Goal: Task Accomplishment & Management: Complete application form

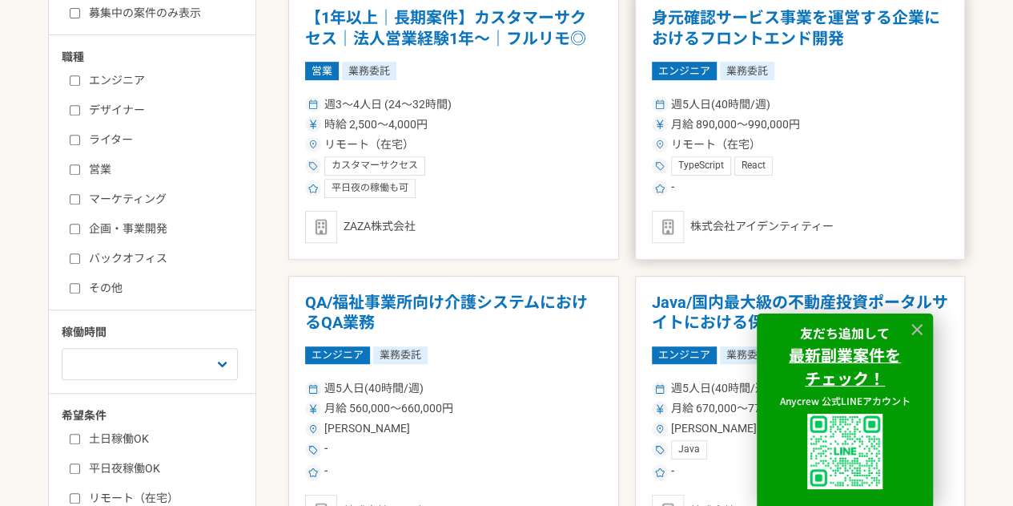
scroll to position [337, 0]
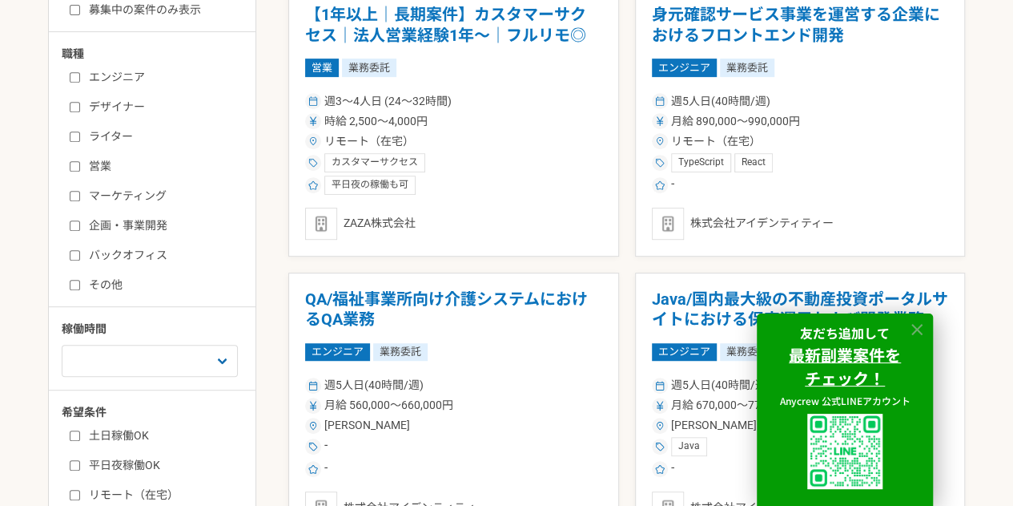
click at [916, 327] on icon at bounding box center [917, 329] width 11 height 11
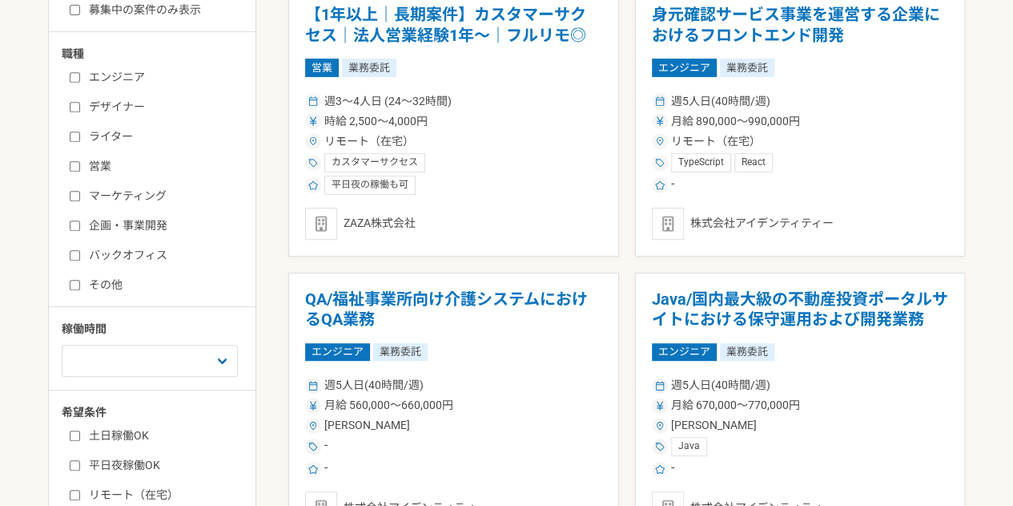
click at [73, 164] on input "営業" at bounding box center [75, 166] width 10 height 10
checkbox input "true"
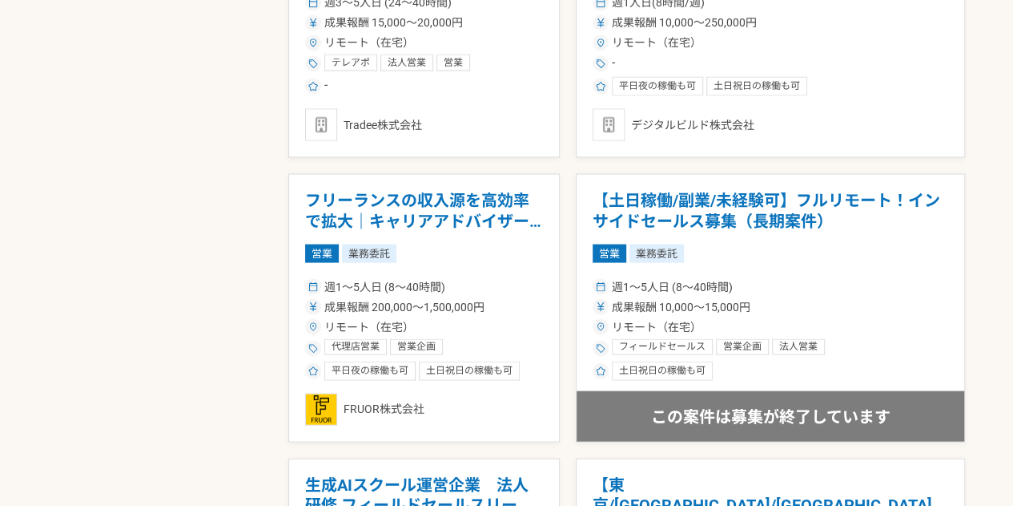
scroll to position [1574, 0]
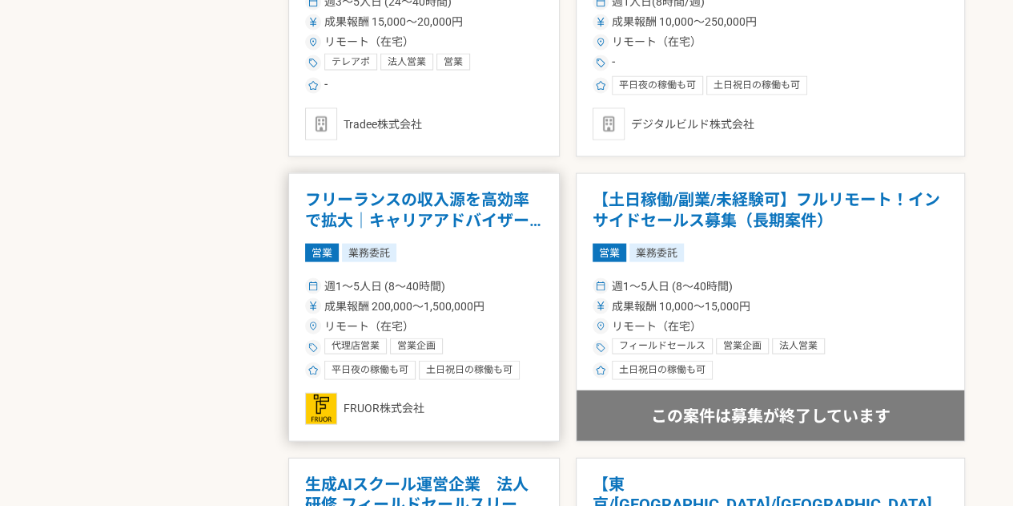
click at [491, 220] on h1 "フリーランスの収入源を高効率で拡大｜キャリアアドバイザー（完全リモート）" at bounding box center [424, 210] width 238 height 41
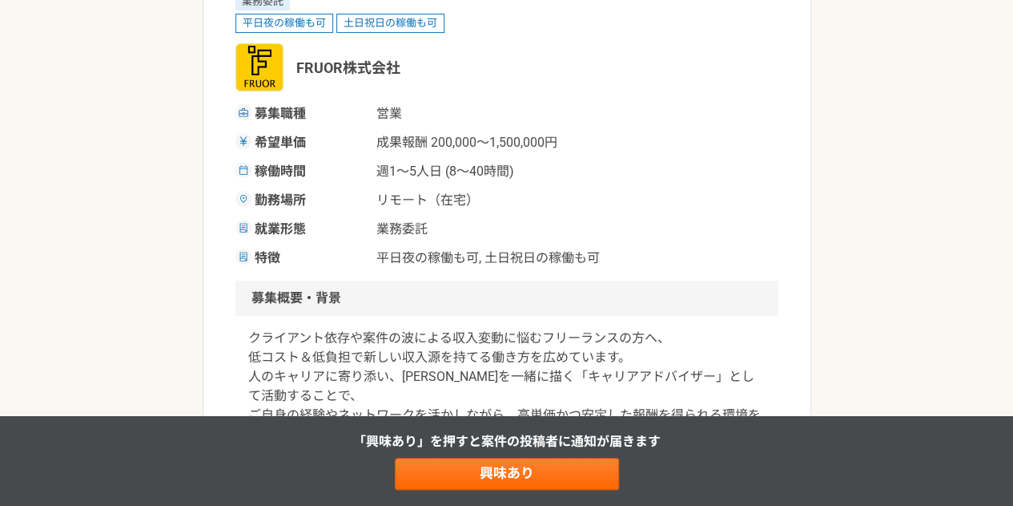
scroll to position [409, 0]
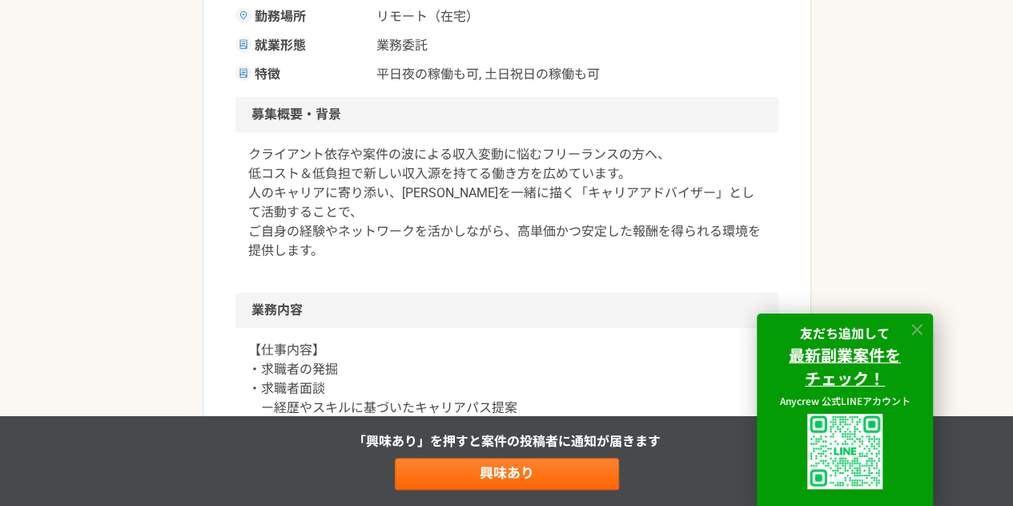
click at [920, 330] on icon at bounding box center [917, 329] width 11 height 11
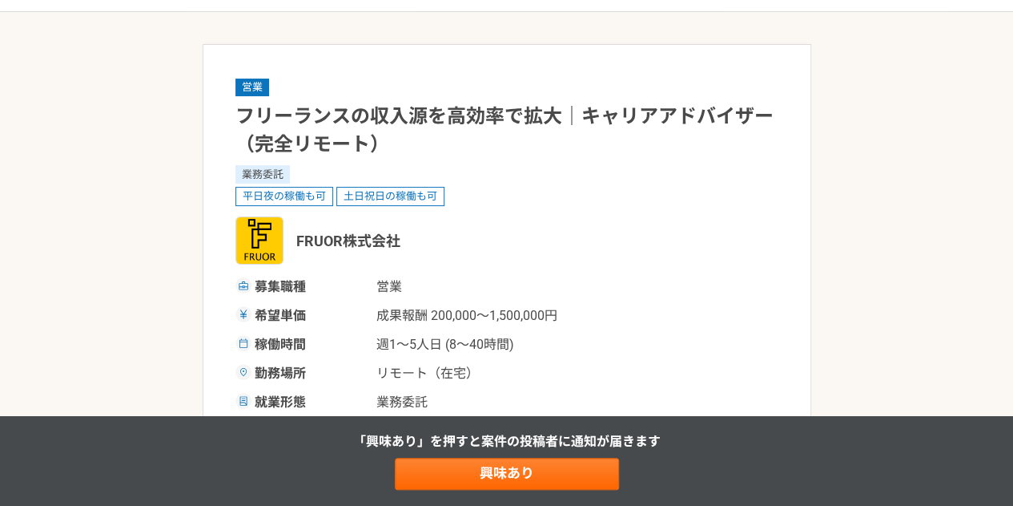
scroll to position [52, 0]
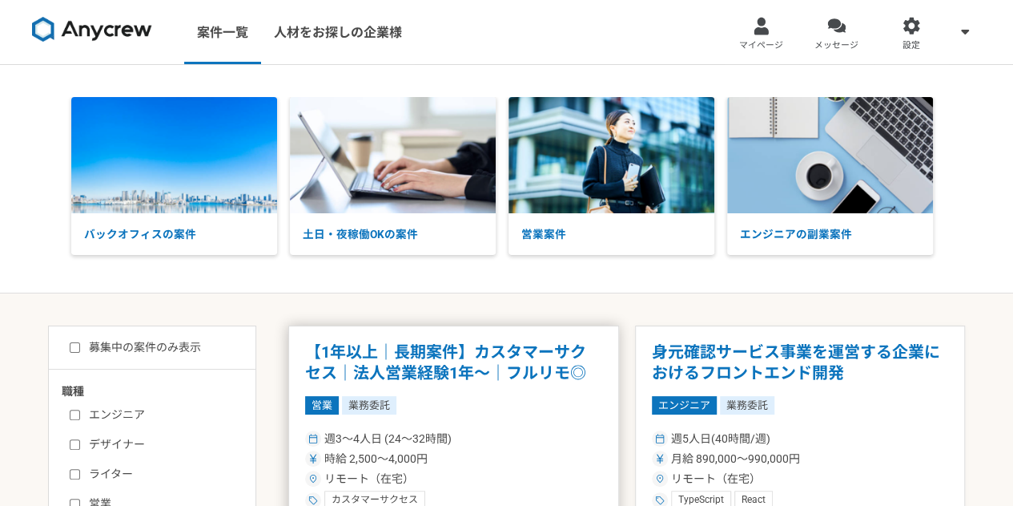
click at [436, 347] on h1 "【1年以上｜長期案件】カスタマーサクセス｜法人営業経験1年〜｜フルリモ◎" at bounding box center [453, 362] width 297 height 41
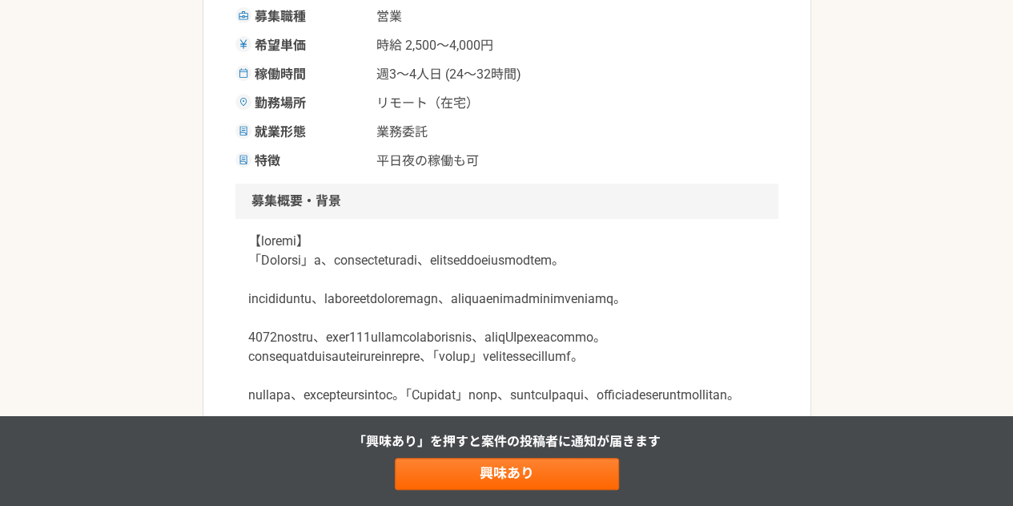
scroll to position [324, 0]
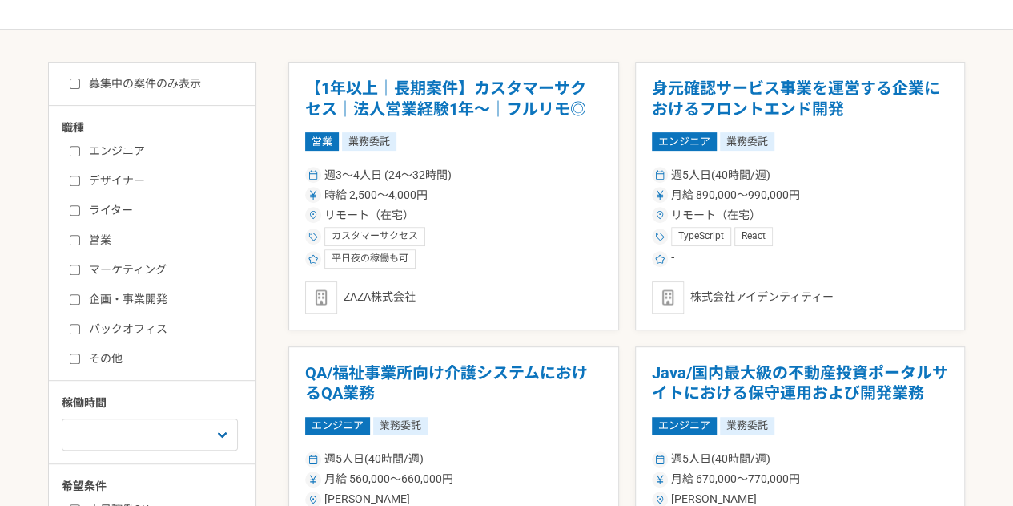
scroll to position [267, 0]
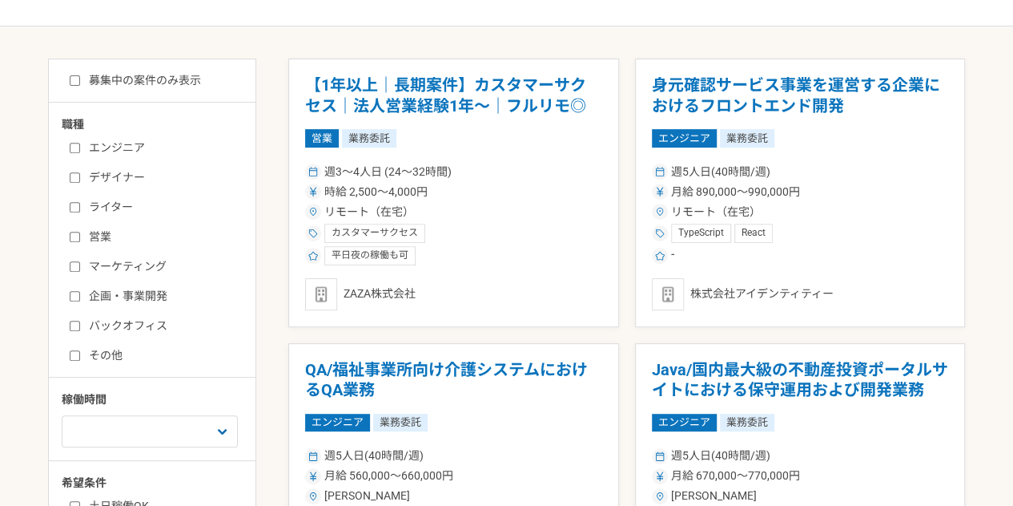
click at [75, 235] on input "営業" at bounding box center [75, 237] width 10 height 10
checkbox input "true"
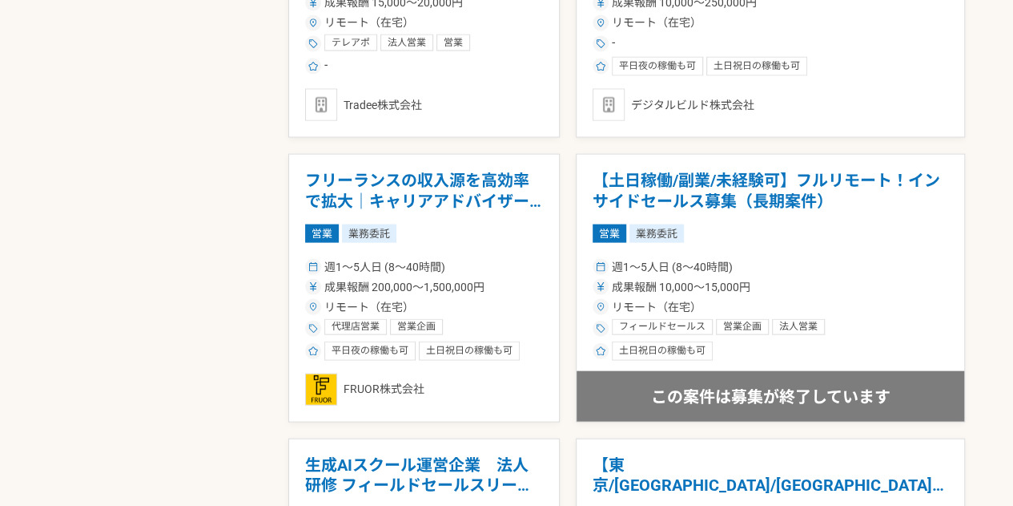
scroll to position [1594, 0]
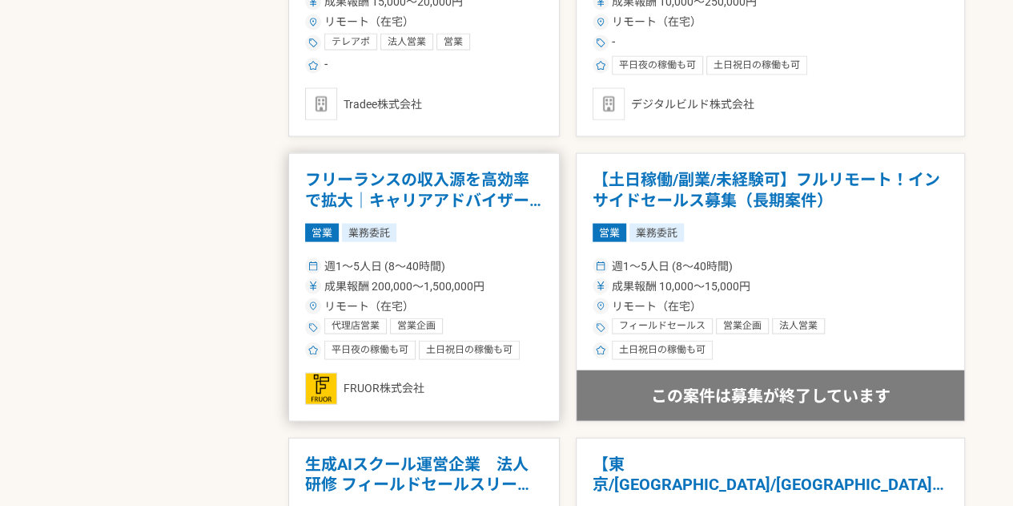
click at [505, 278] on div "成果報酬 200,000〜1,500,000円" at bounding box center [424, 286] width 238 height 17
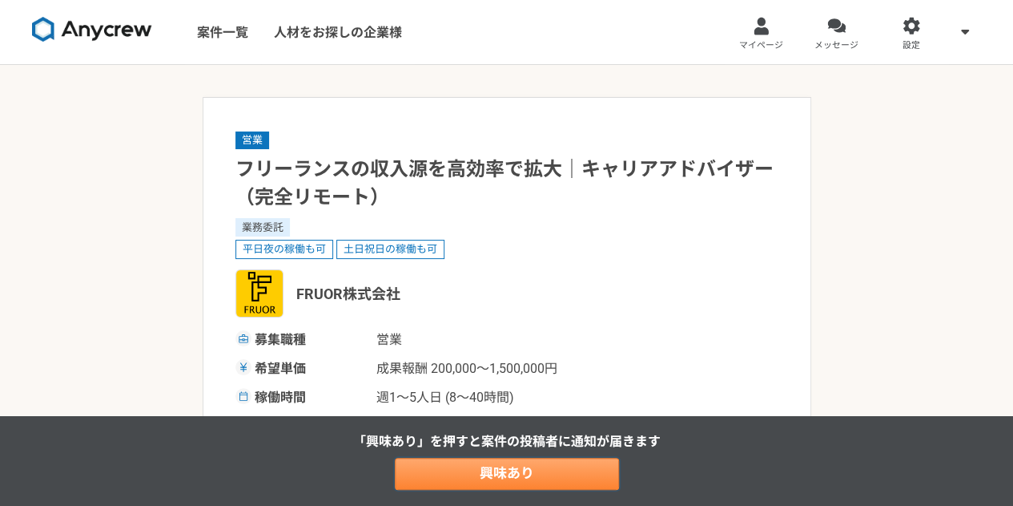
click at [442, 465] on link "興味あり" at bounding box center [507, 473] width 224 height 32
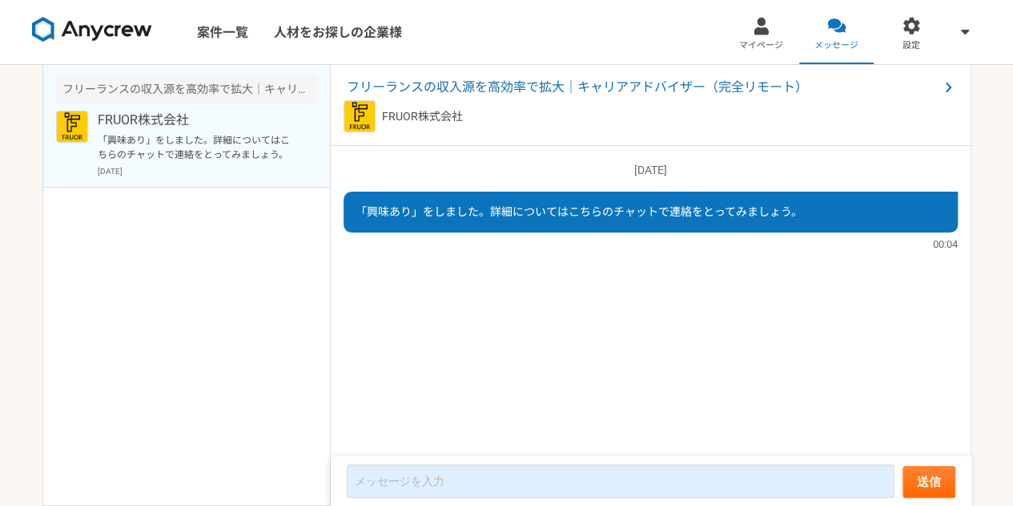
click at [607, 215] on span "「興味あり」をしました。詳細についてはこちらのチャットで連絡をとってみましょう。" at bounding box center [579, 211] width 447 height 13
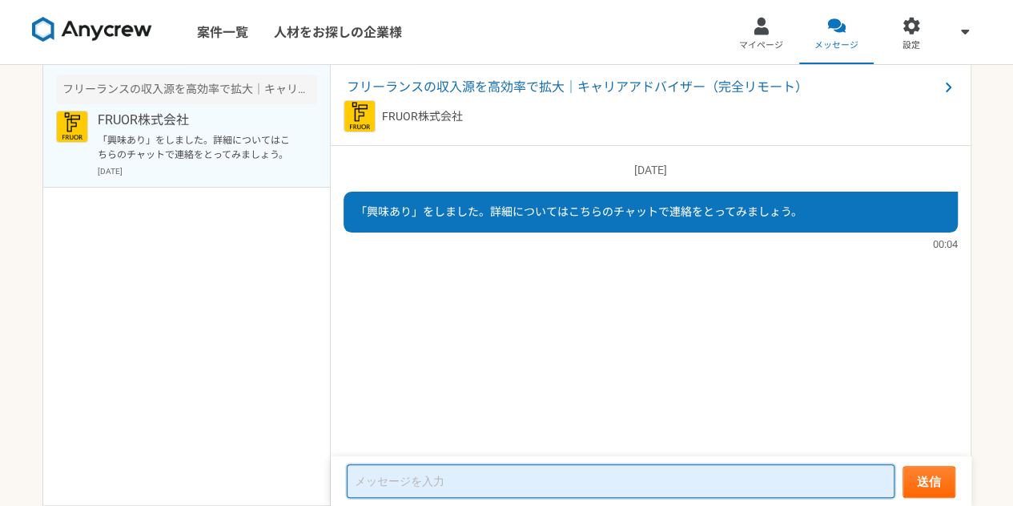
click at [451, 481] on textarea at bounding box center [621, 481] width 548 height 34
type textarea "こ"
type textarea "お"
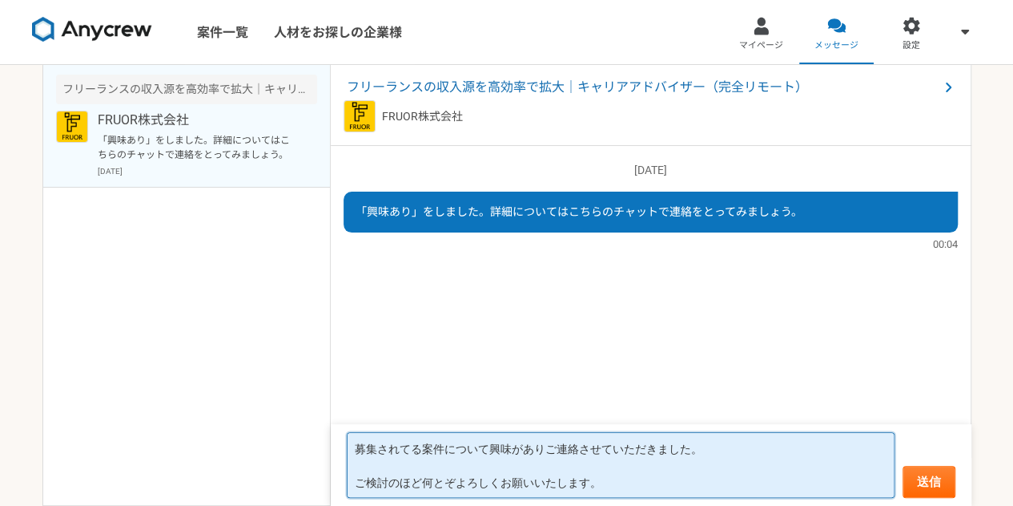
click at [356, 443] on textarea "募集されてる案件について興味がありご連絡させていただきました。 ご検討のほど何とぞよろしくお願いいたします。" at bounding box center [621, 465] width 548 height 66
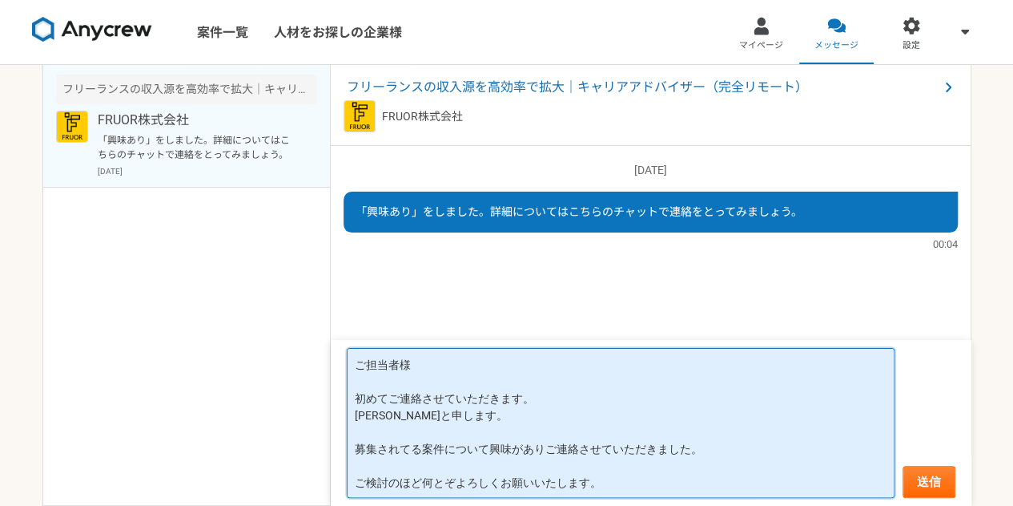
click at [393, 437] on textarea "ご担当者様 初めてご連絡させていただきます。 藤塚　宇威と申します。 募集されてる案件について興味がありご連絡させていただきました。 ご検討のほど何とぞよろし…" at bounding box center [621, 423] width 548 height 150
type textarea "ご担当者様 初めてご連絡させていただきます。 藤塚　宇威と申します。 今回募集されてる案件について興味がありご連絡させていただきました。 ご検討のほど何とぞよ…"
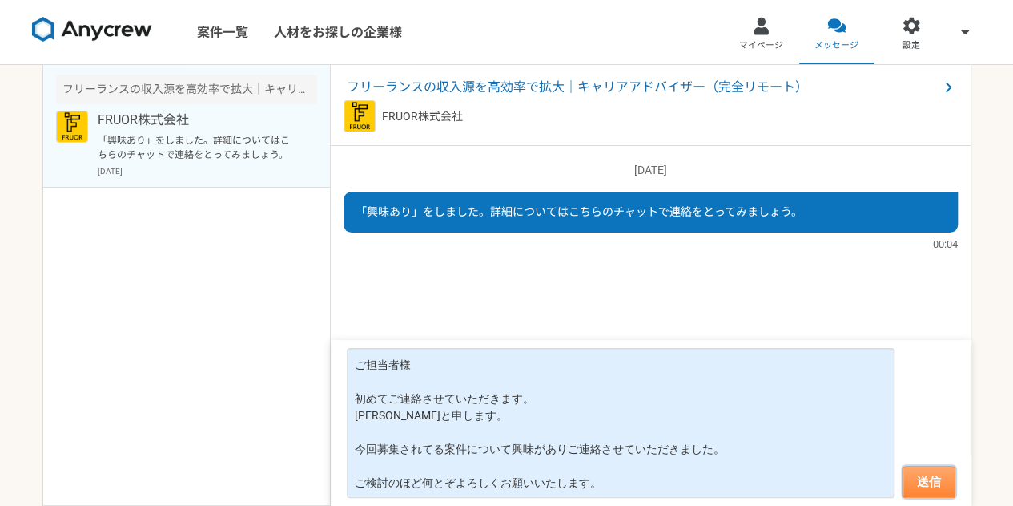
click at [945, 478] on button "送信" at bounding box center [929, 481] width 53 height 32
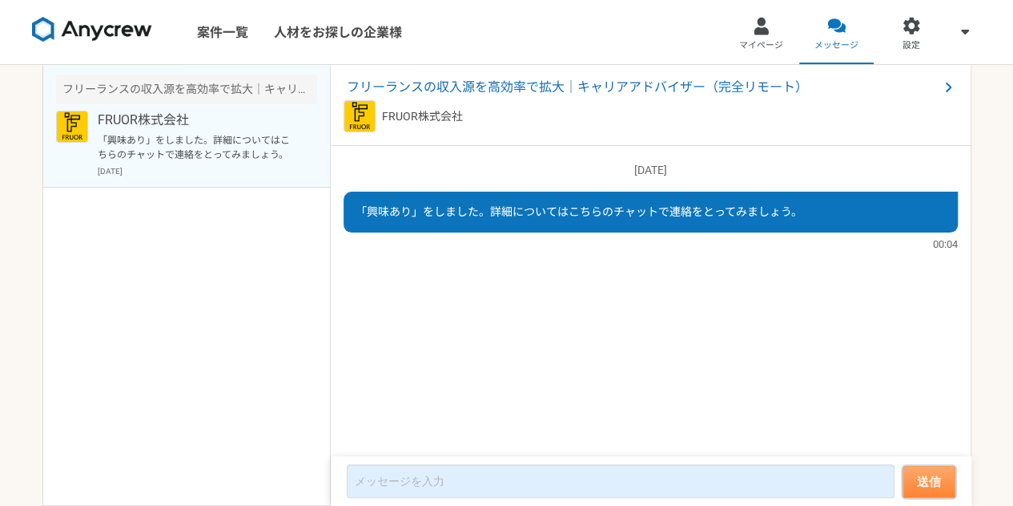
scroll to position [32, 0]
